Goal: Check status: Check status

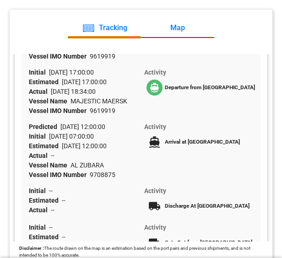
scroll to position [275, 0]
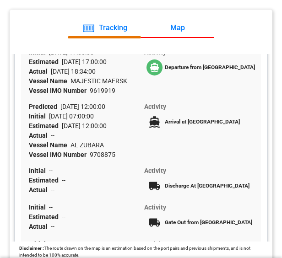
scroll to position [249, 0]
